Goal: Information Seeking & Learning: Learn about a topic

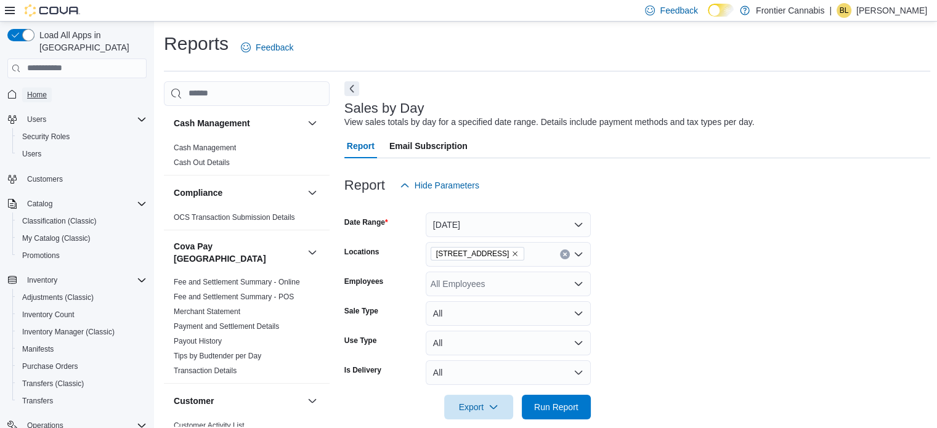
click at [46, 90] on span "Home" at bounding box center [37, 95] width 20 height 10
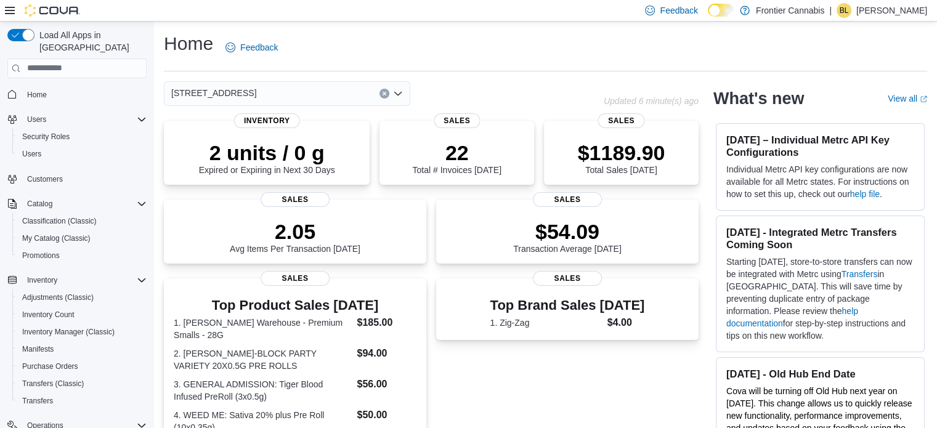
click at [397, 92] on icon "Open list of options" at bounding box center [398, 94] width 10 height 10
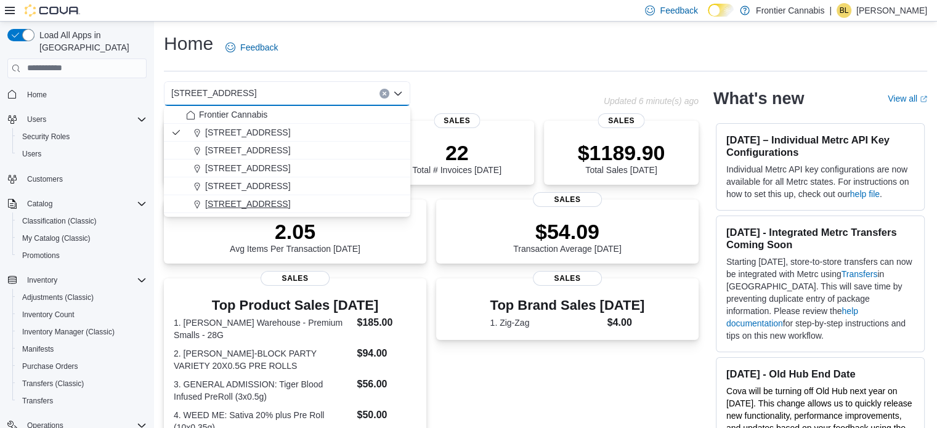
click at [244, 201] on span "[STREET_ADDRESS]" at bounding box center [247, 204] width 85 height 12
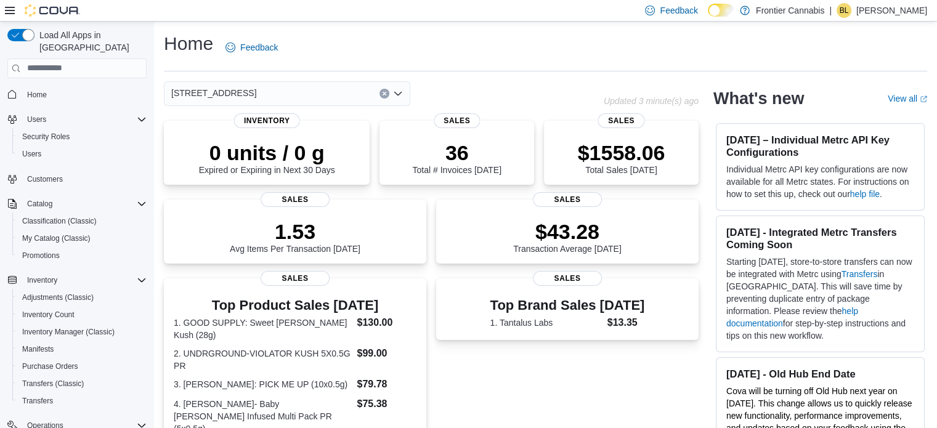
click at [397, 95] on icon "Open list of options" at bounding box center [397, 93] width 7 height 4
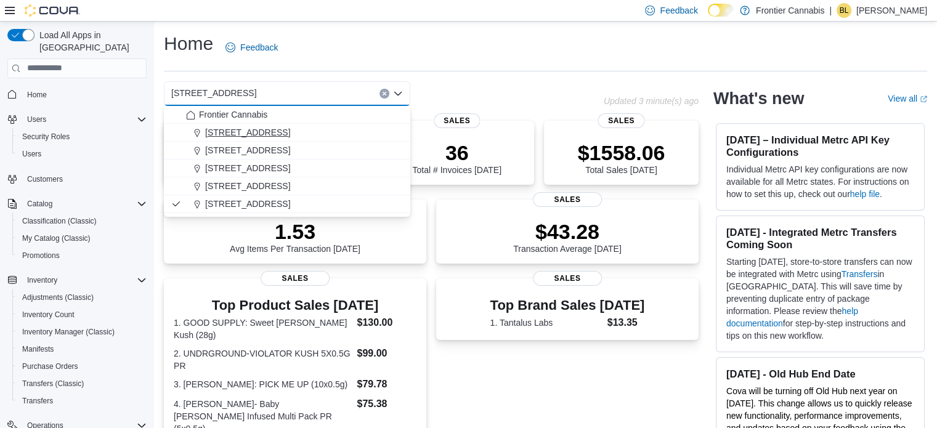
click at [287, 128] on span "101 Causeway Street" at bounding box center [247, 132] width 85 height 12
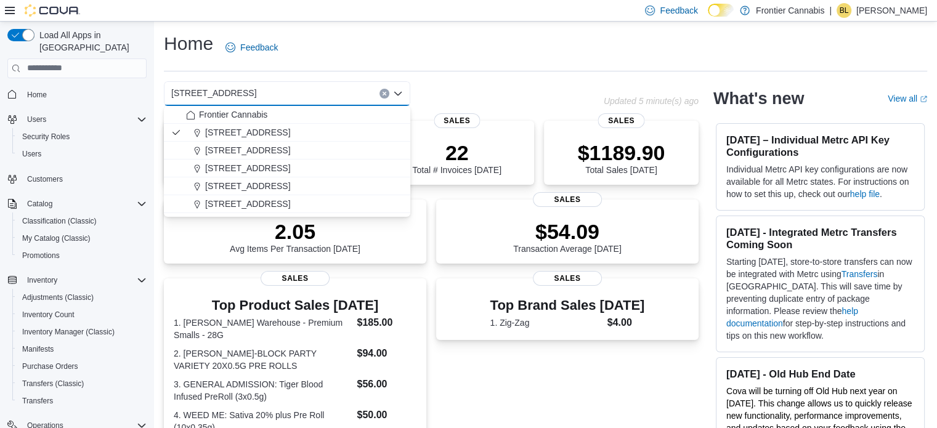
click at [336, 35] on div "Home Feedback" at bounding box center [545, 47] width 763 height 32
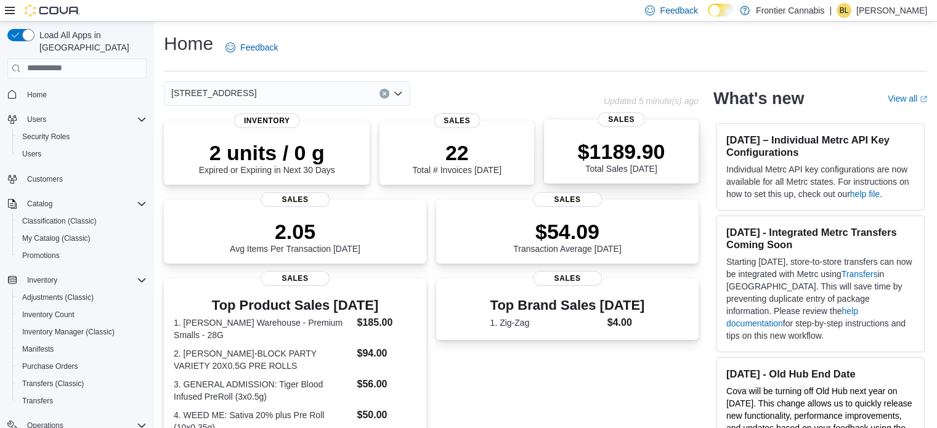
click at [647, 148] on p "$1189.90" at bounding box center [621, 151] width 87 height 25
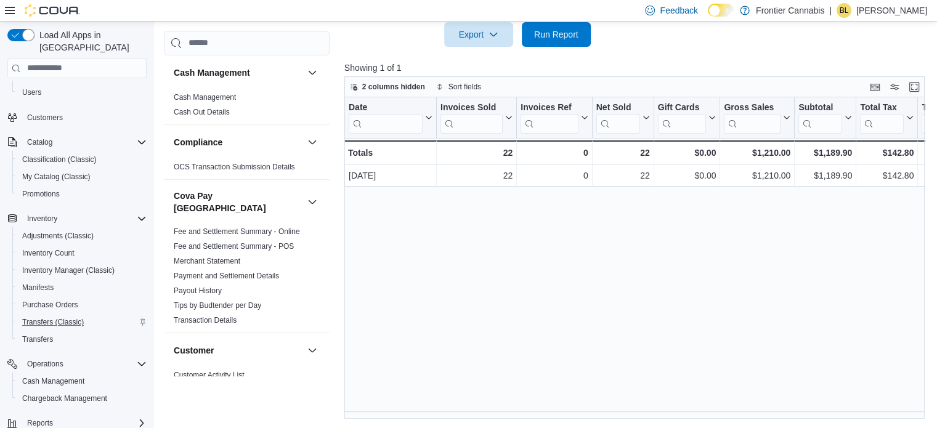
scroll to position [89, 0]
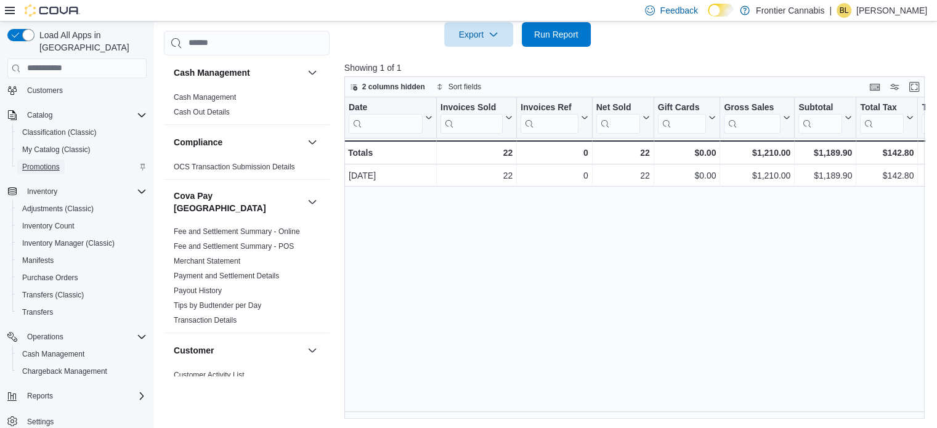
click at [37, 162] on span "Promotions" at bounding box center [41, 167] width 38 height 10
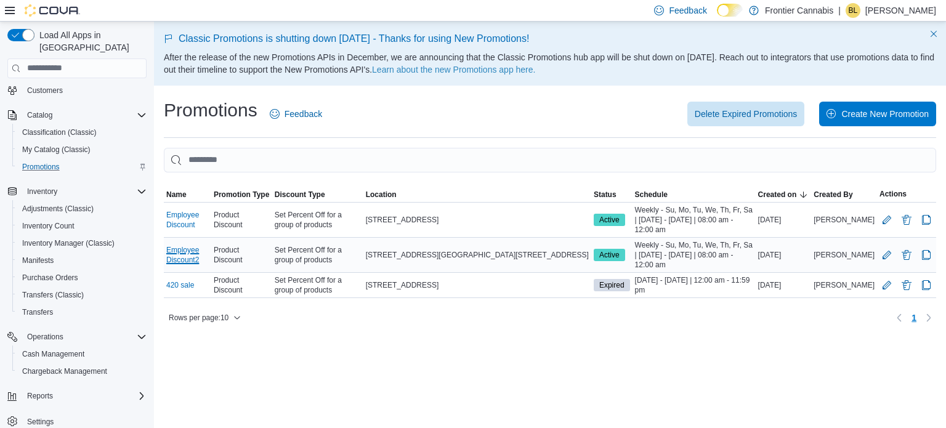
click at [209, 254] on link "Employee Discount2" at bounding box center [187, 255] width 43 height 20
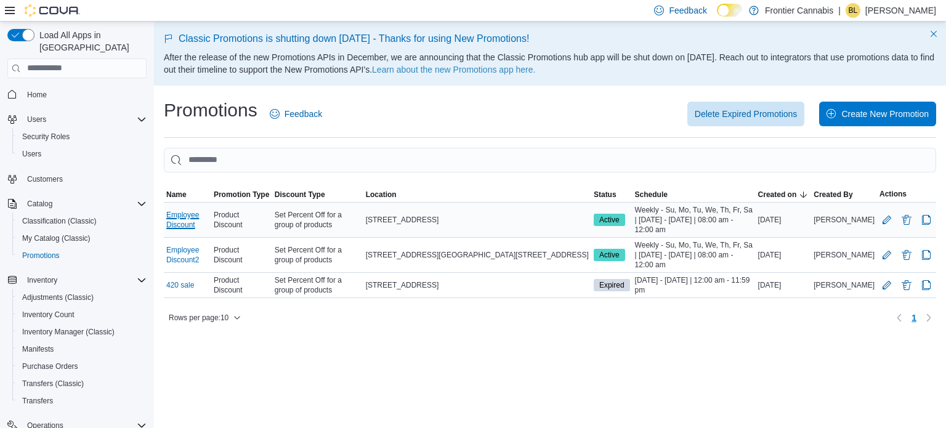
click at [199, 219] on link "Employee Discount" at bounding box center [187, 220] width 43 height 20
